Goal: Information Seeking & Learning: Learn about a topic

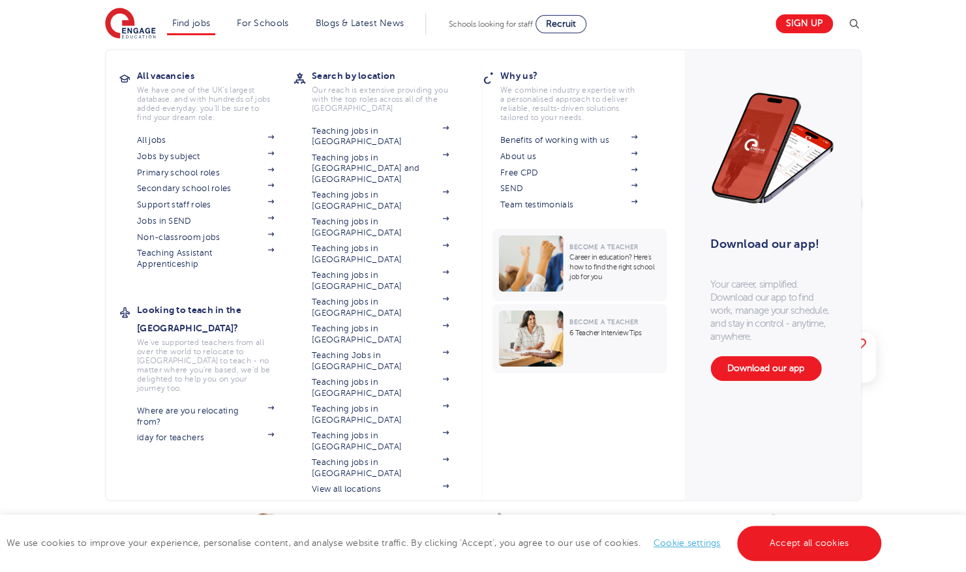
click at [202, 33] on li "Find jobs All vacancies We have one of the UK's largest database. and with hund…" at bounding box center [191, 24] width 49 height 22
click at [271, 203] on span at bounding box center [264, 205] width 20 height 10
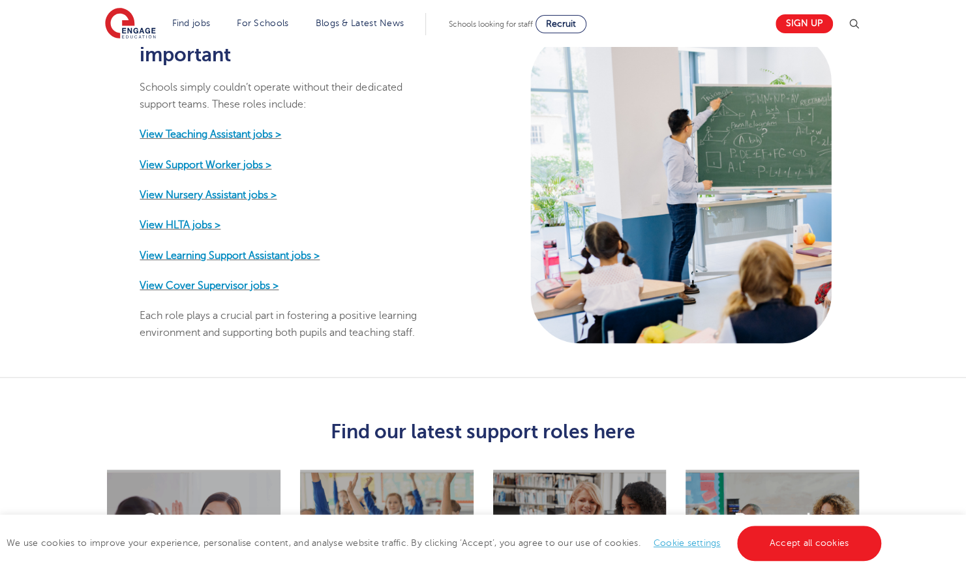
scroll to position [599, 0]
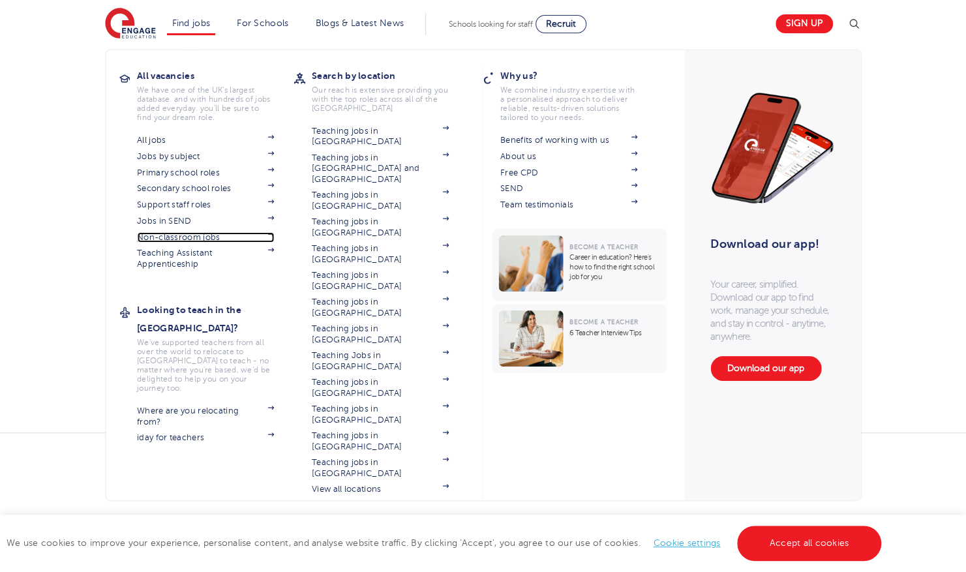
click at [273, 239] on span at bounding box center [264, 237] width 20 height 10
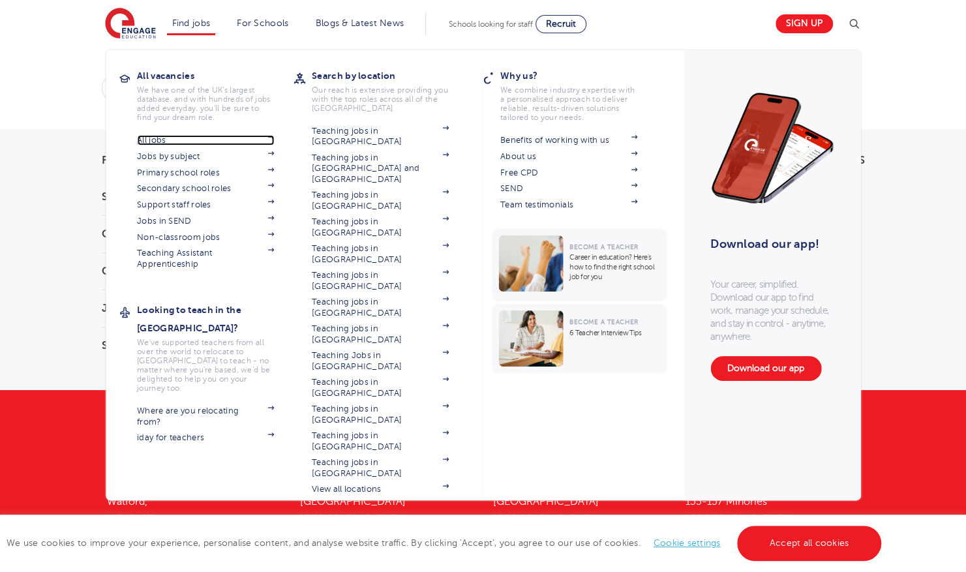
click at [175, 145] on link "All jobs" at bounding box center [205, 140] width 137 height 10
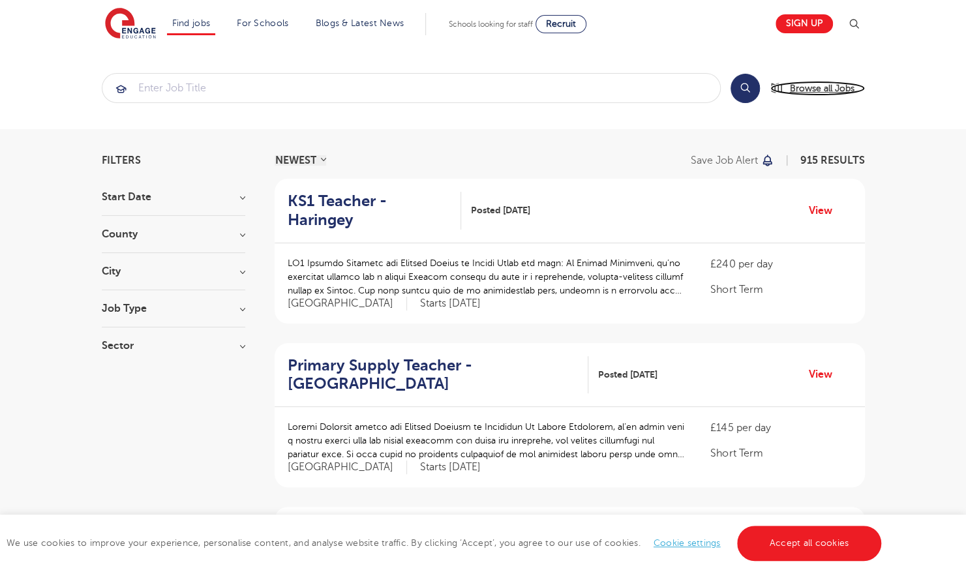
click at [802, 93] on span "Browse all Jobs" at bounding box center [822, 88] width 65 height 15
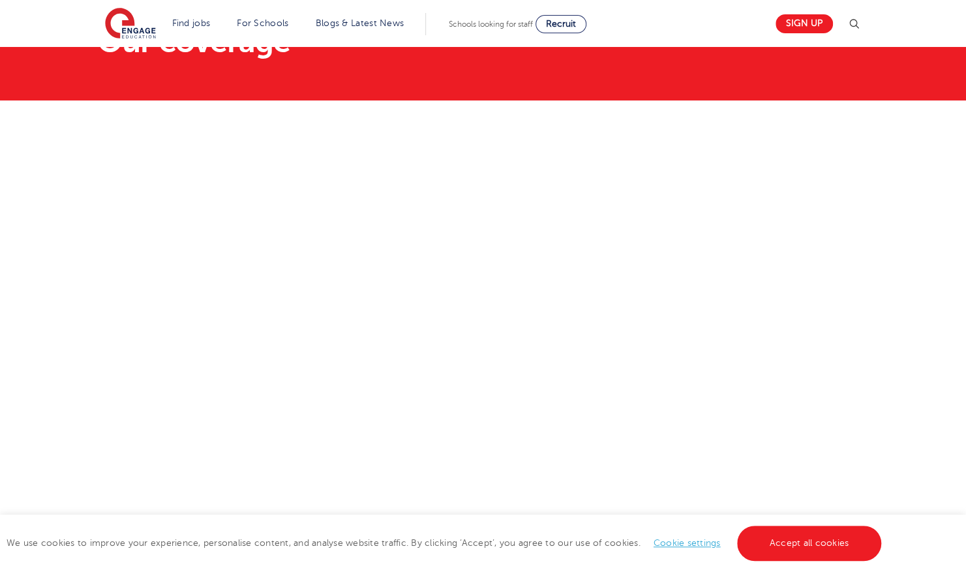
scroll to position [74, 0]
